Goal: Consume media (video, audio)

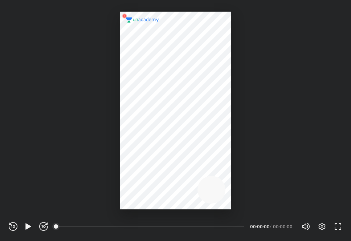
scroll to position [241, 351]
click at [30, 222] on icon "button" at bounding box center [28, 226] width 9 height 9
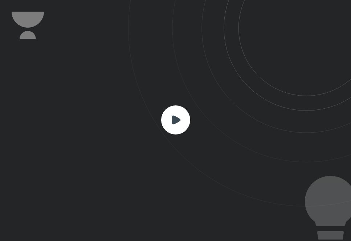
click at [185, 113] on rect at bounding box center [175, 119] width 29 height 29
click at [169, 116] on rect at bounding box center [175, 119] width 29 height 29
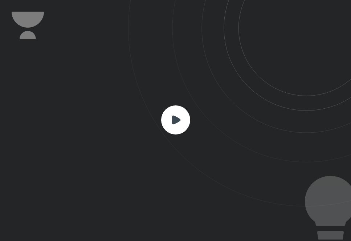
click at [178, 124] on rect at bounding box center [175, 119] width 29 height 29
click at [170, 124] on rect at bounding box center [175, 119] width 29 height 29
click at [170, 125] on rect at bounding box center [175, 119] width 29 height 29
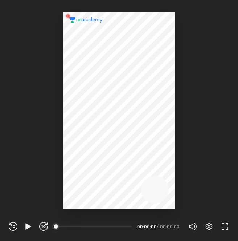
scroll to position [241, 238]
click at [32, 227] on icon "button" at bounding box center [28, 226] width 9 height 9
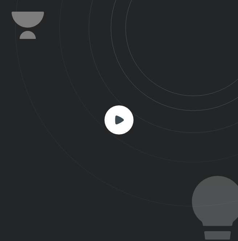
drag, startPoint x: 121, startPoint y: 193, endPoint x: 123, endPoint y: 120, distance: 73.1
click at [123, 120] on icon at bounding box center [119, 119] width 9 height 9
click at [125, 120] on rect at bounding box center [119, 119] width 29 height 29
